Goal: Information Seeking & Learning: Learn about a topic

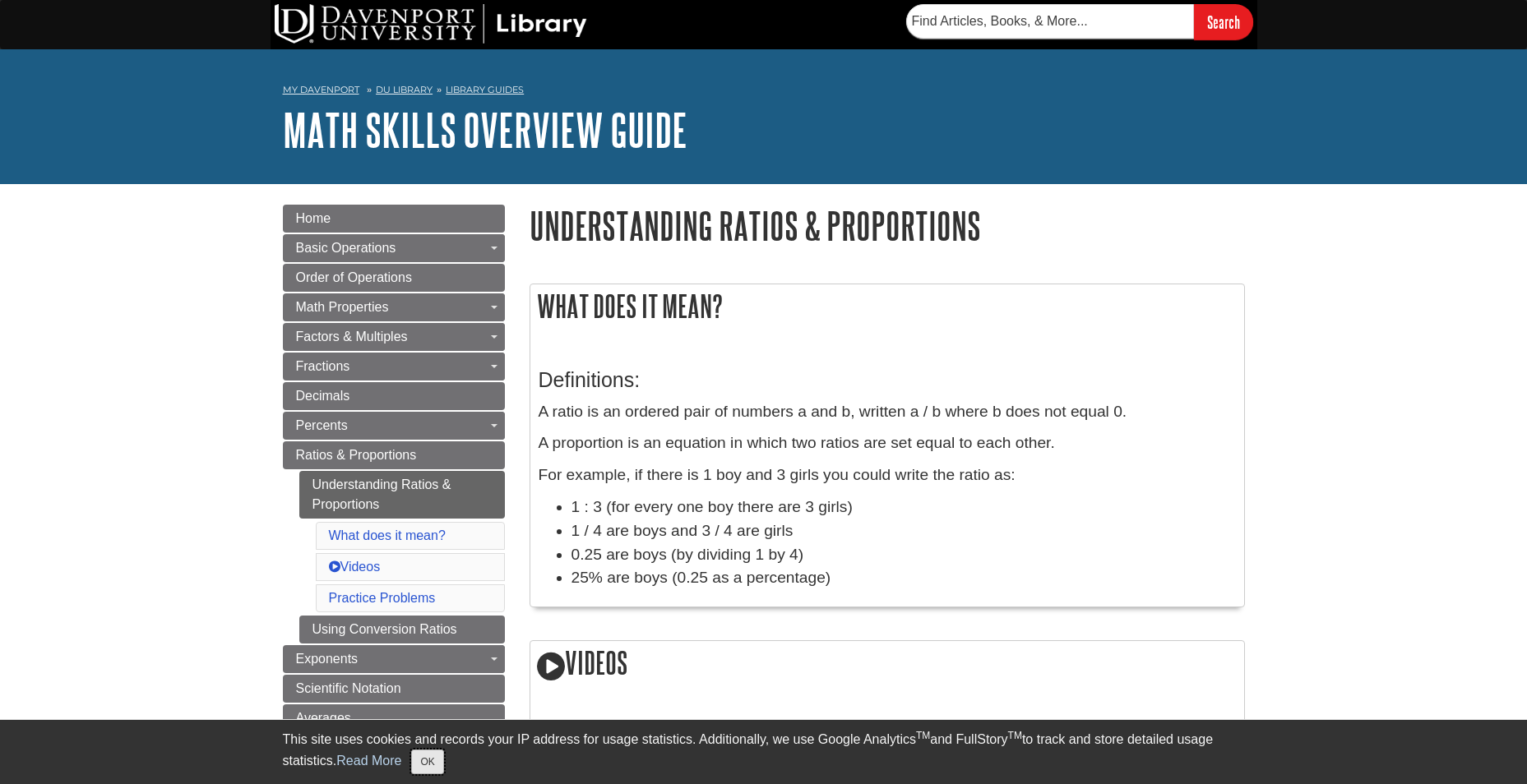
click at [429, 767] on button "OK" at bounding box center [428, 761] width 32 height 24
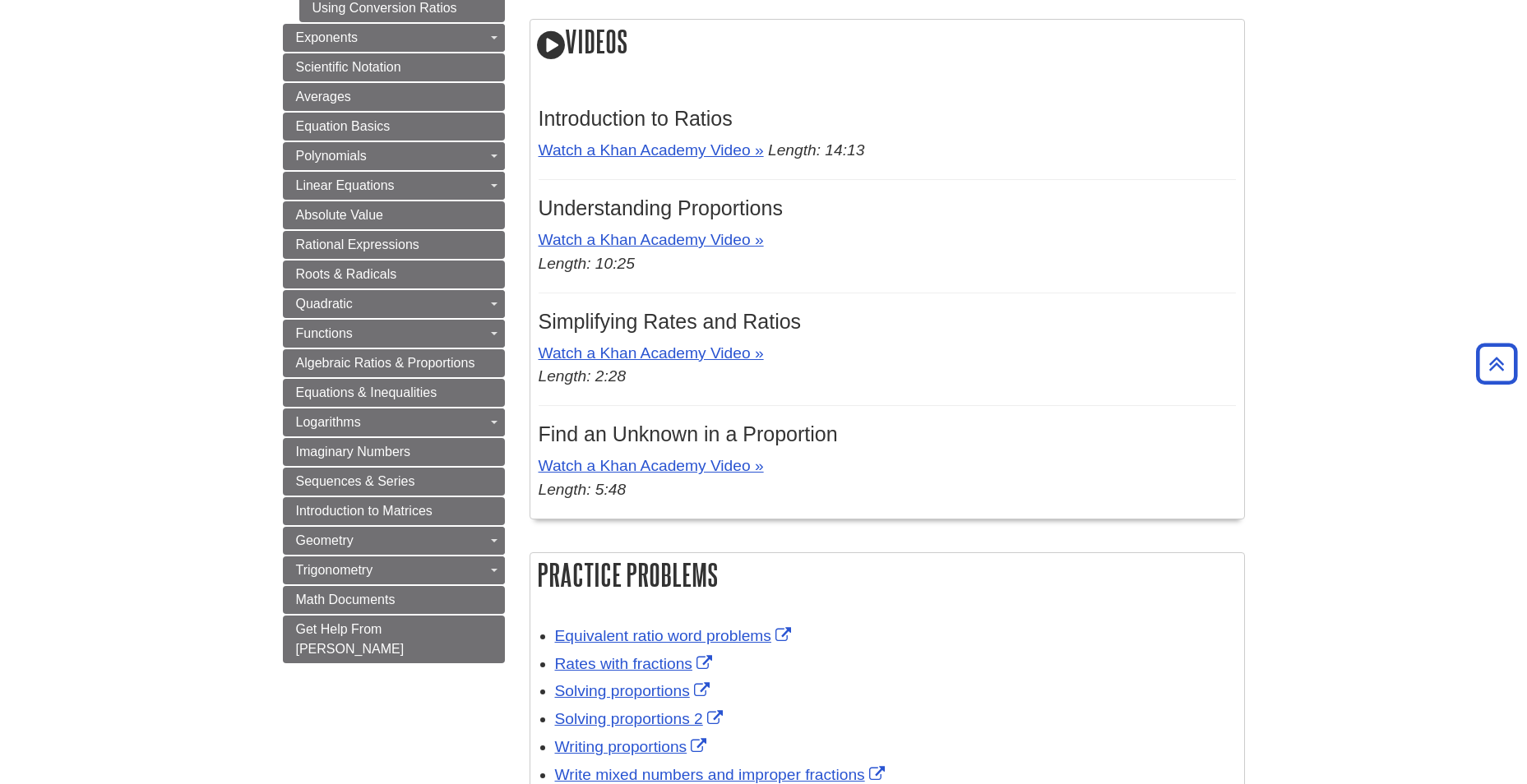
scroll to position [624, 0]
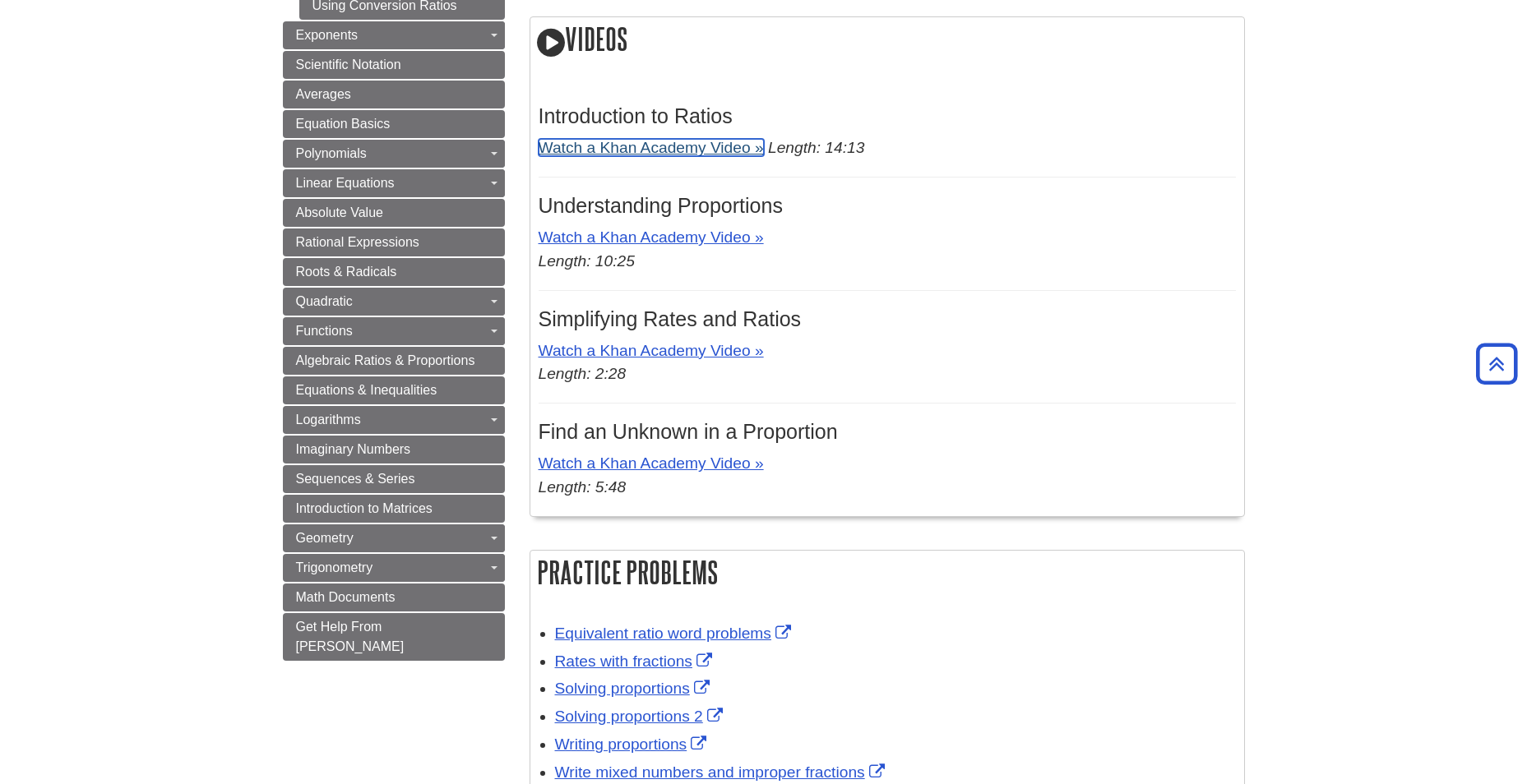
click at [615, 148] on link "Watch a Khan Academy Video »" at bounding box center [652, 147] width 226 height 17
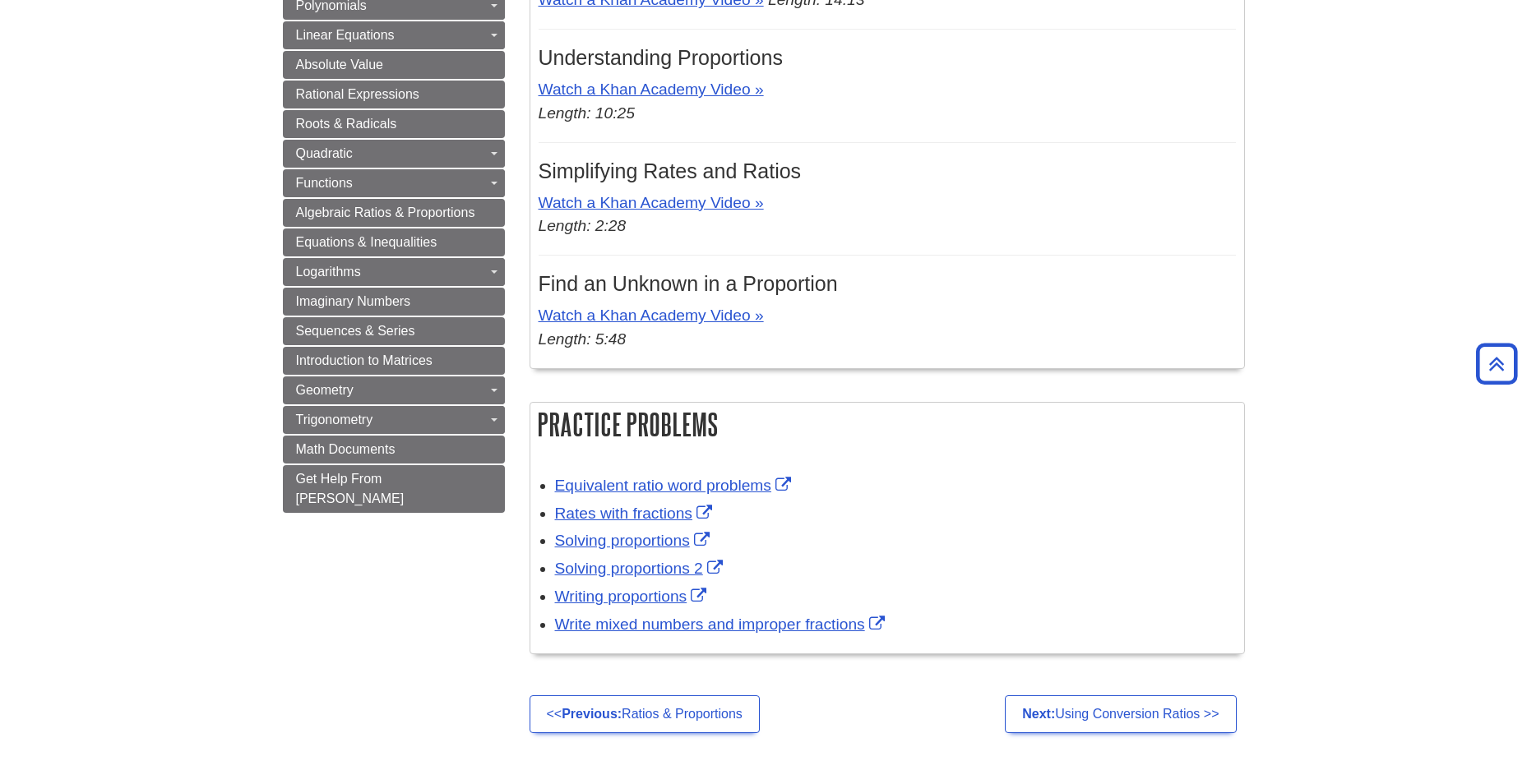
scroll to position [777, 0]
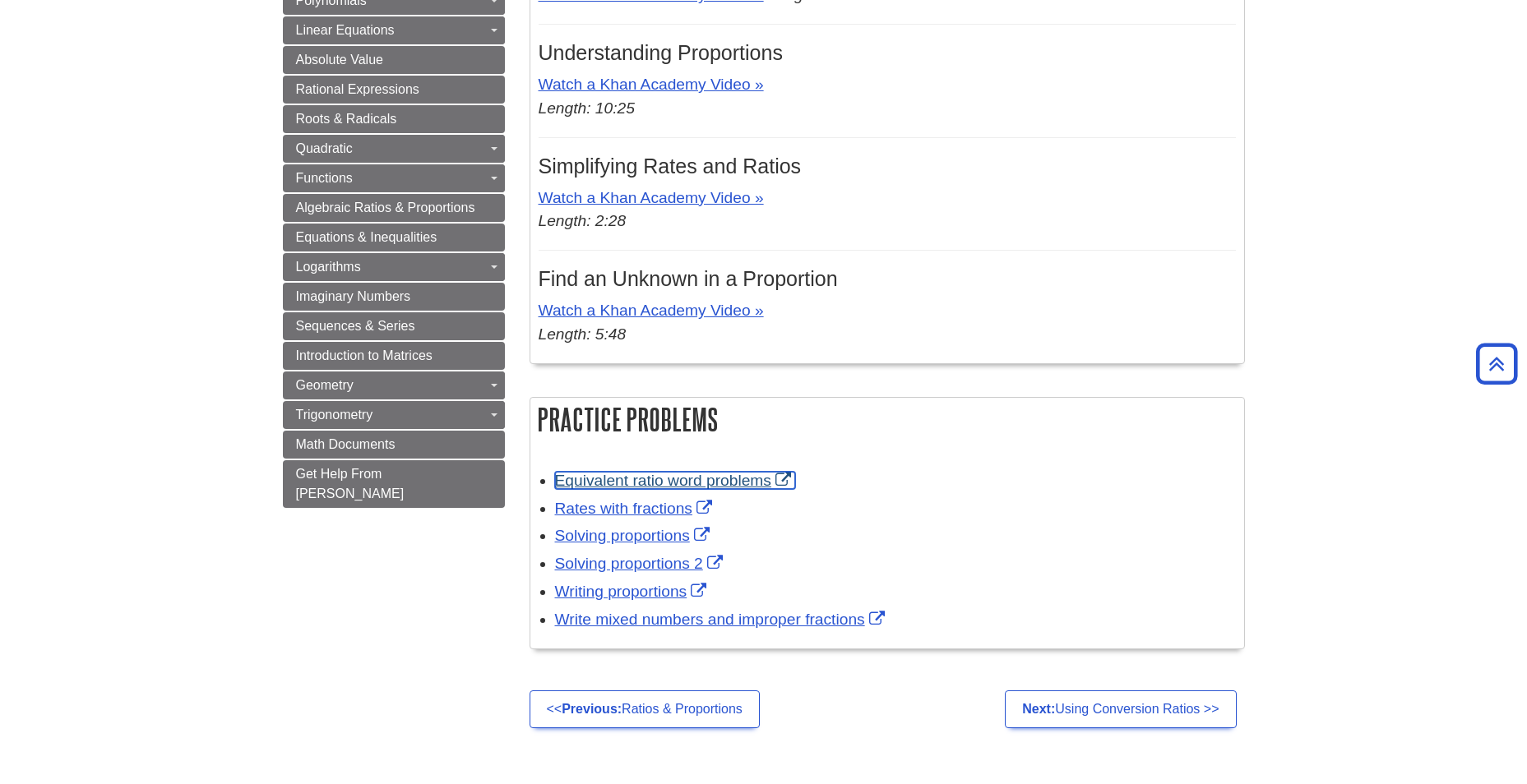
click at [696, 480] on link "Equivalent ratio word problems" at bounding box center [675, 480] width 240 height 17
click at [615, 512] on link "Rates with fractions" at bounding box center [635, 508] width 162 height 17
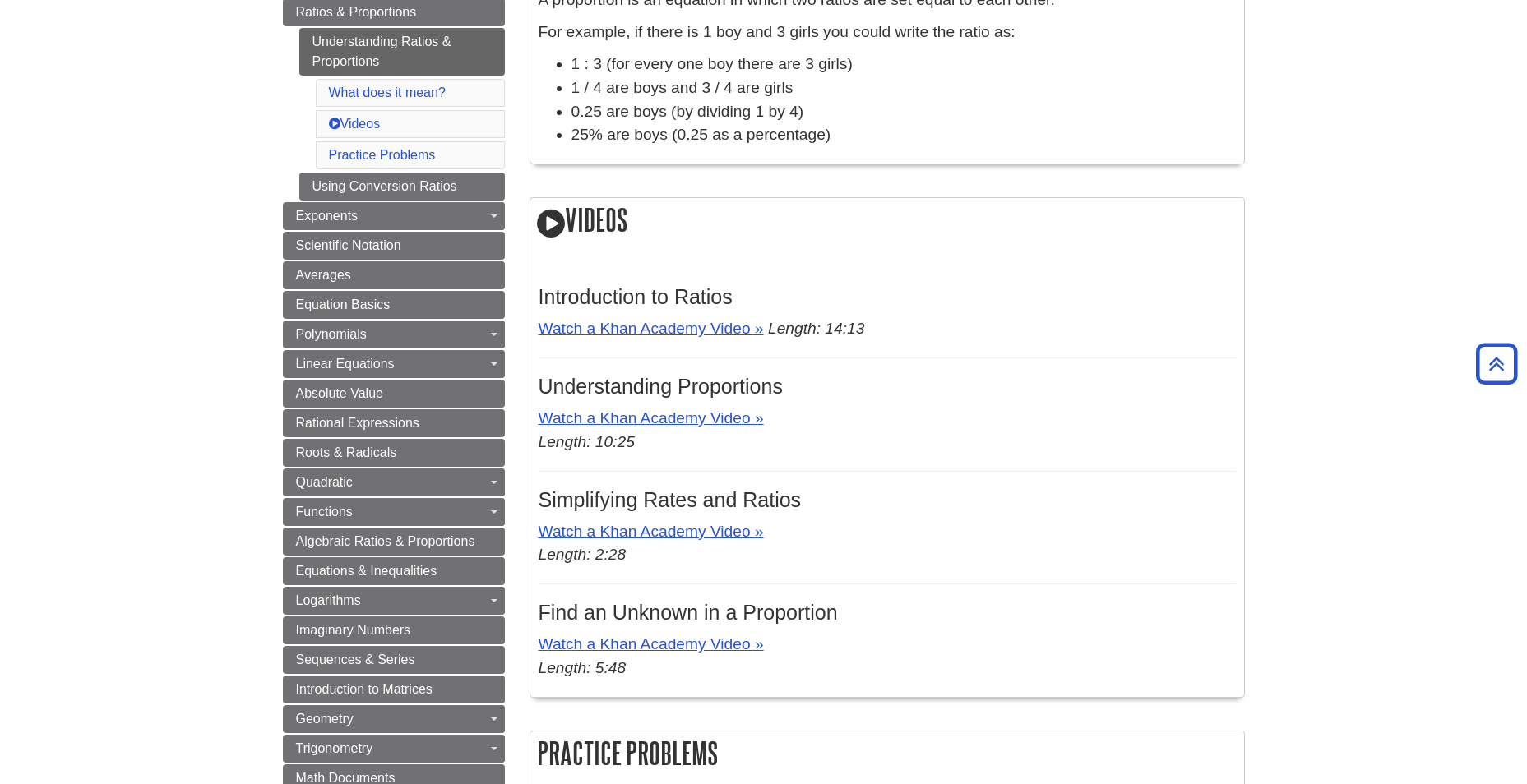
scroll to position [0, 0]
